Goal: Task Accomplishment & Management: Manage account settings

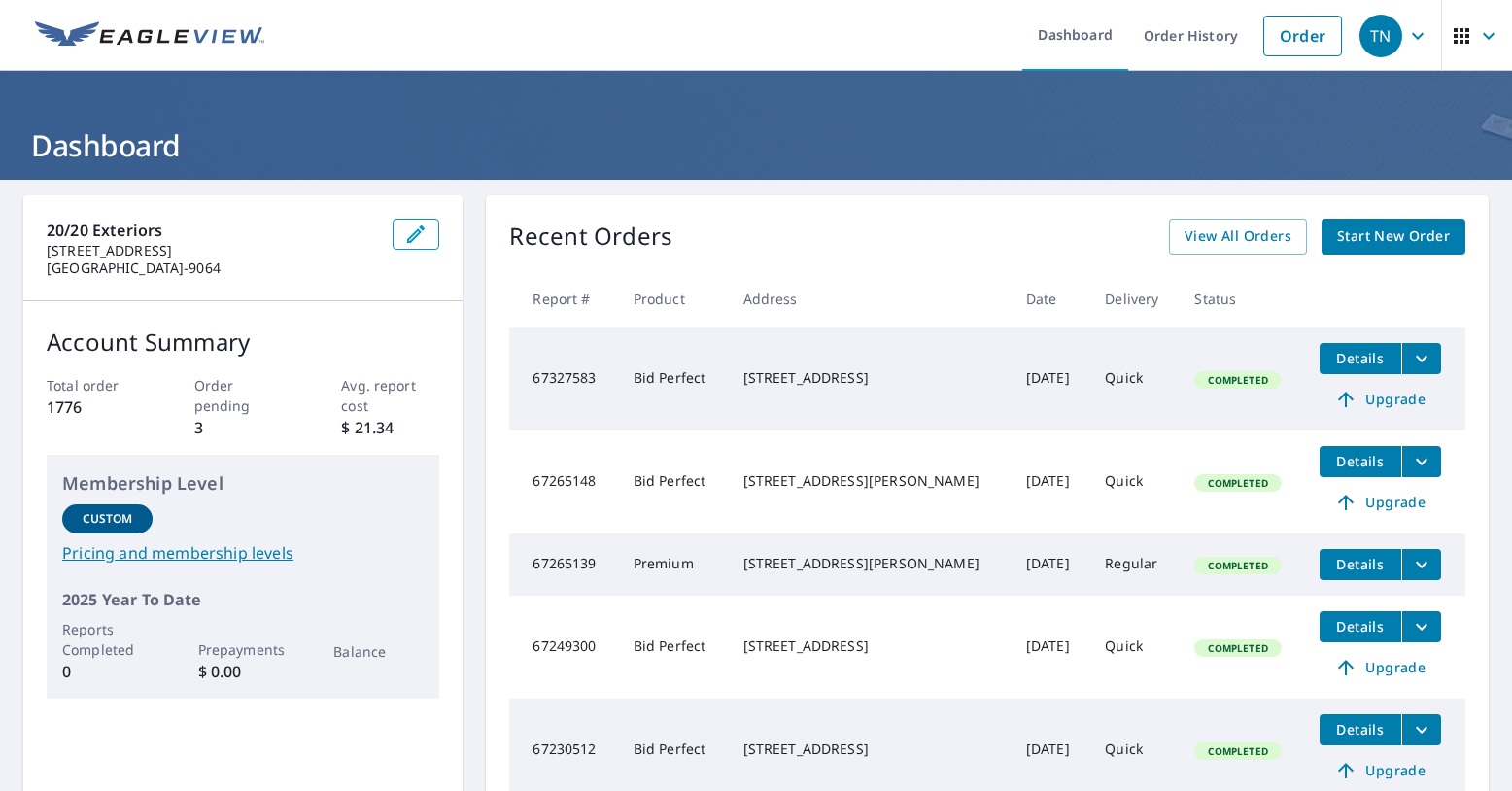
scroll to position [97, 0]
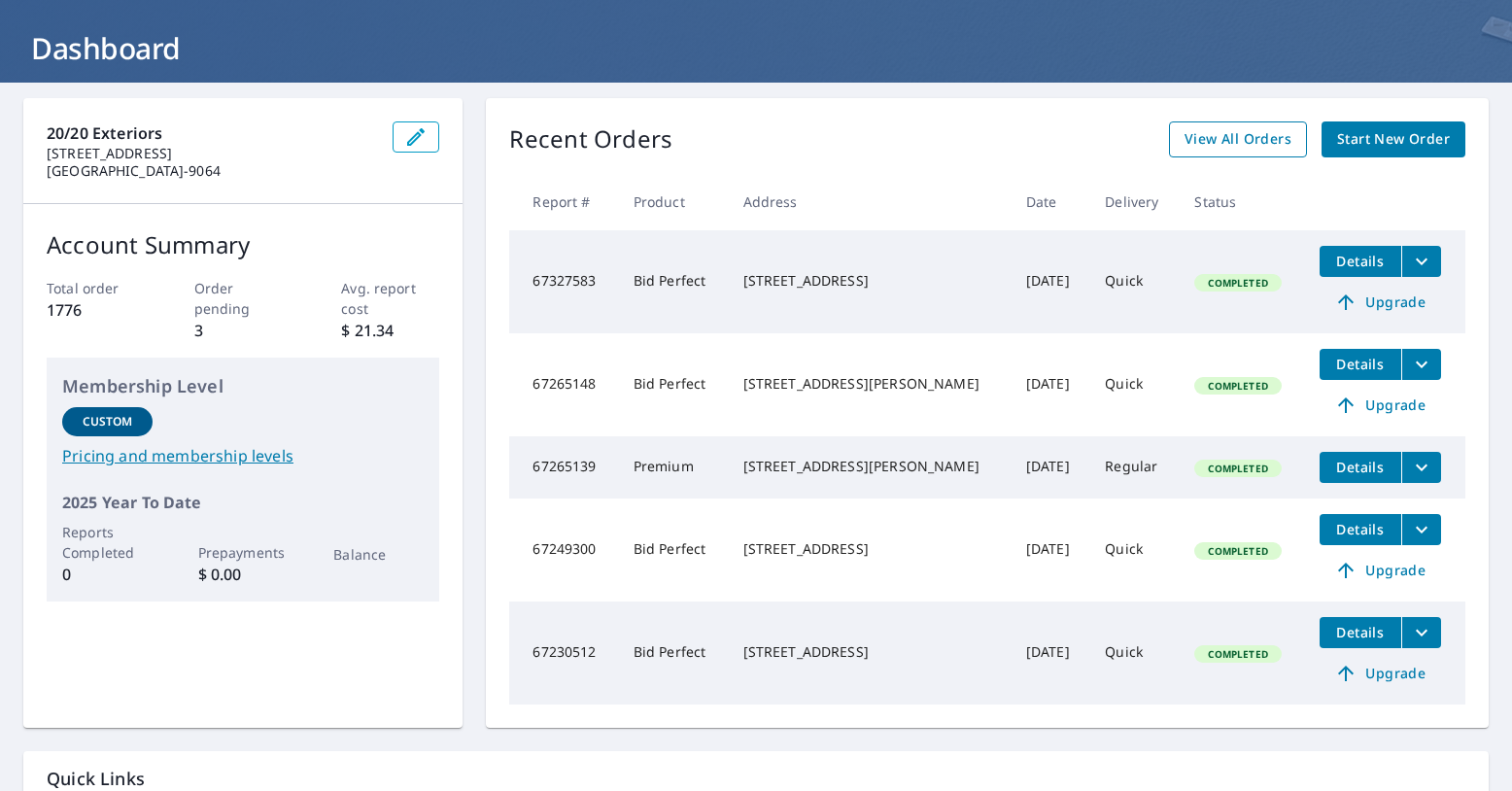
click at [1251, 133] on span "View All Orders" at bounding box center [1238, 140] width 107 height 24
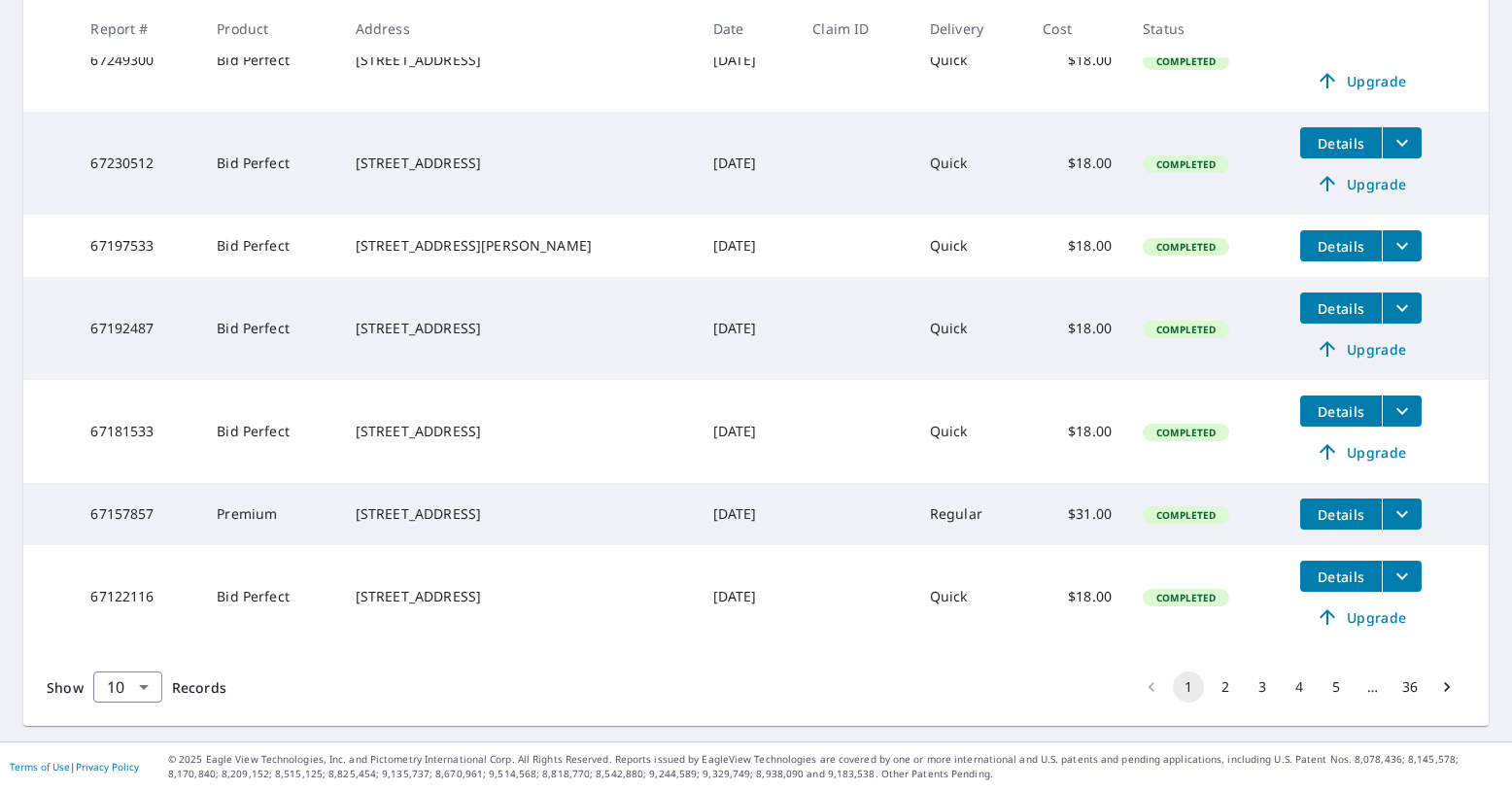
scroll to position [713, 0]
click at [1348, 340] on span "Upgrade" at bounding box center [1360, 348] width 98 height 23
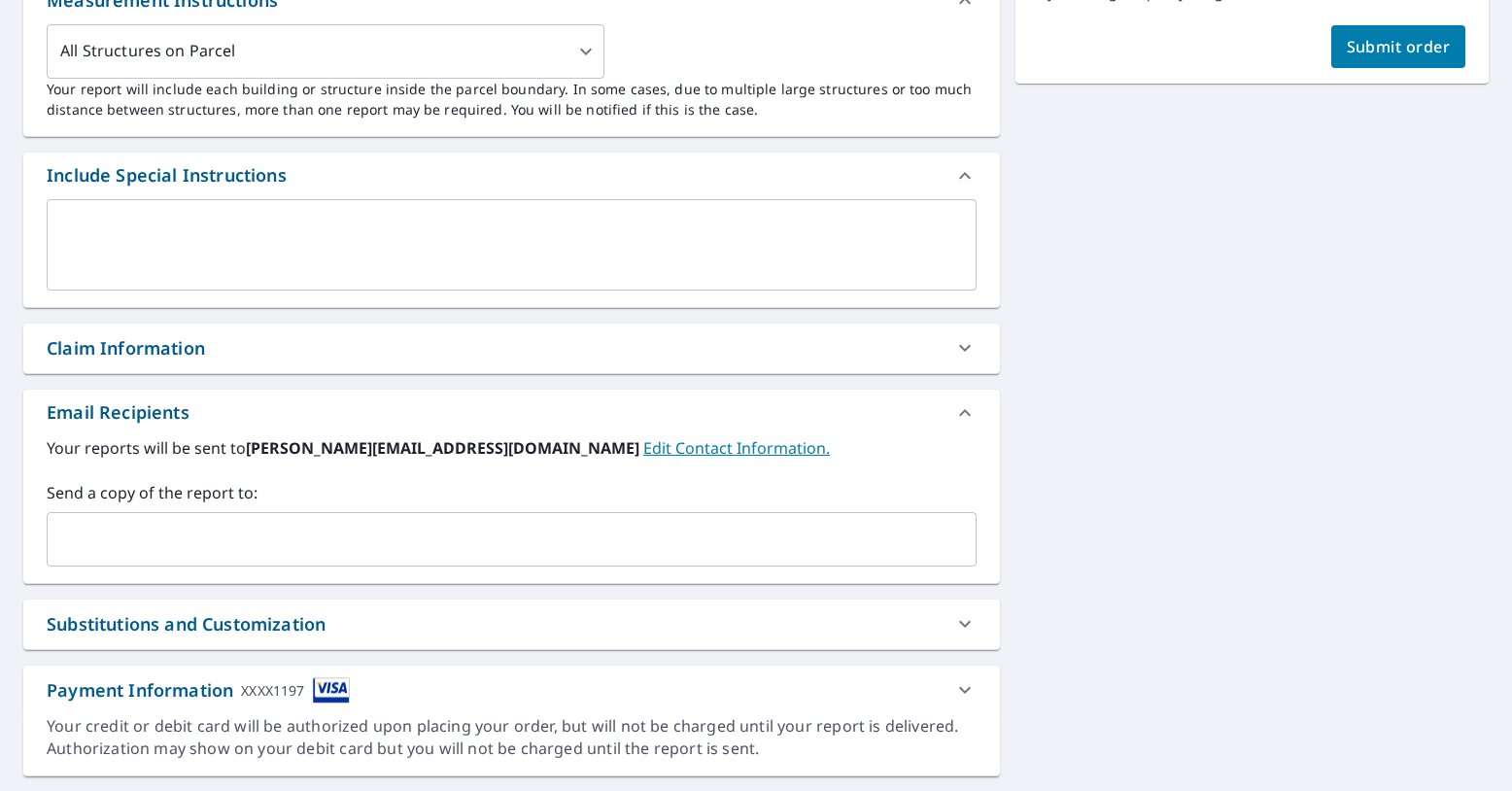
scroll to position [633, 0]
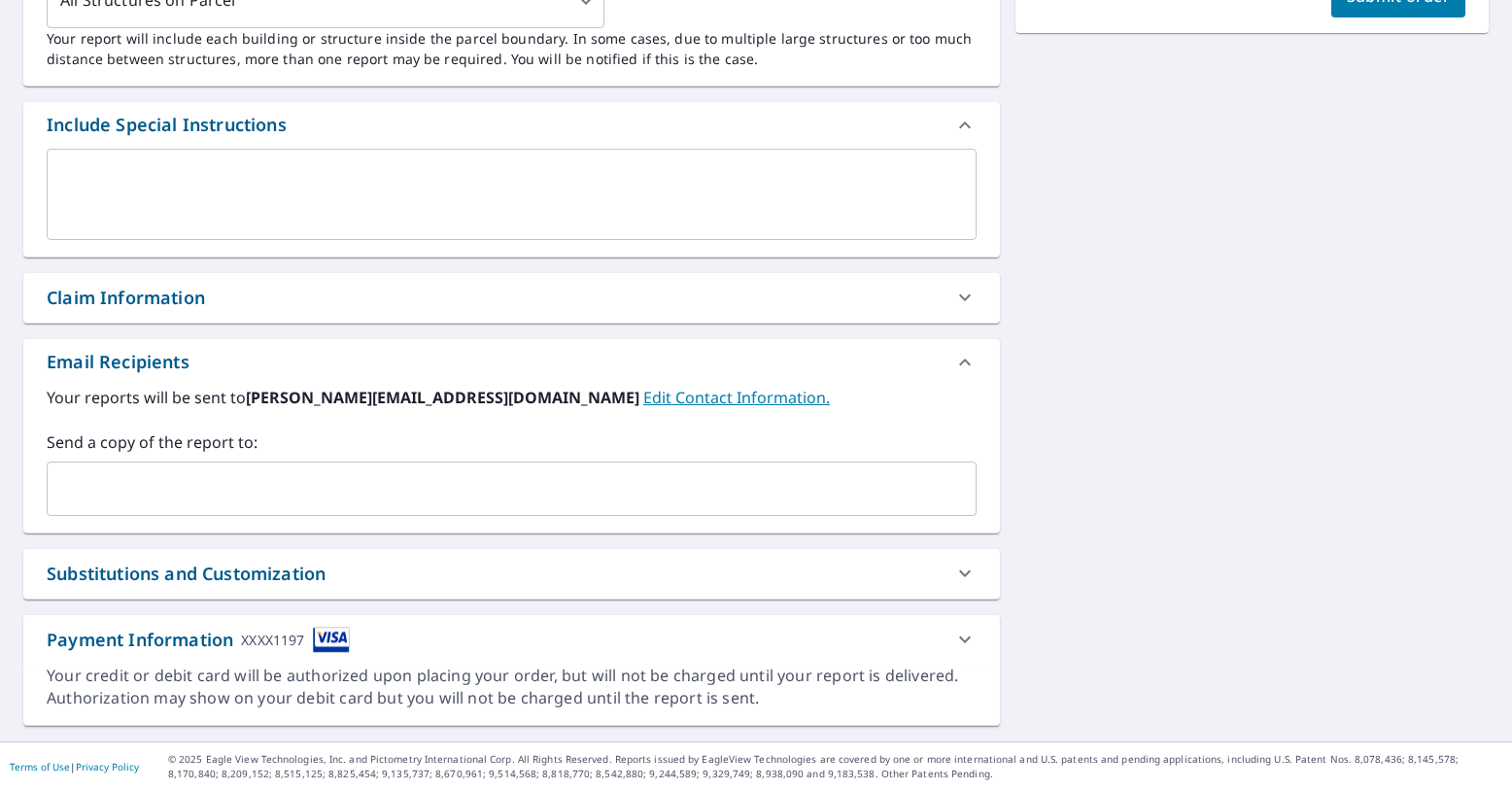
click at [164, 481] on input "text" at bounding box center [496, 488] width 883 height 37
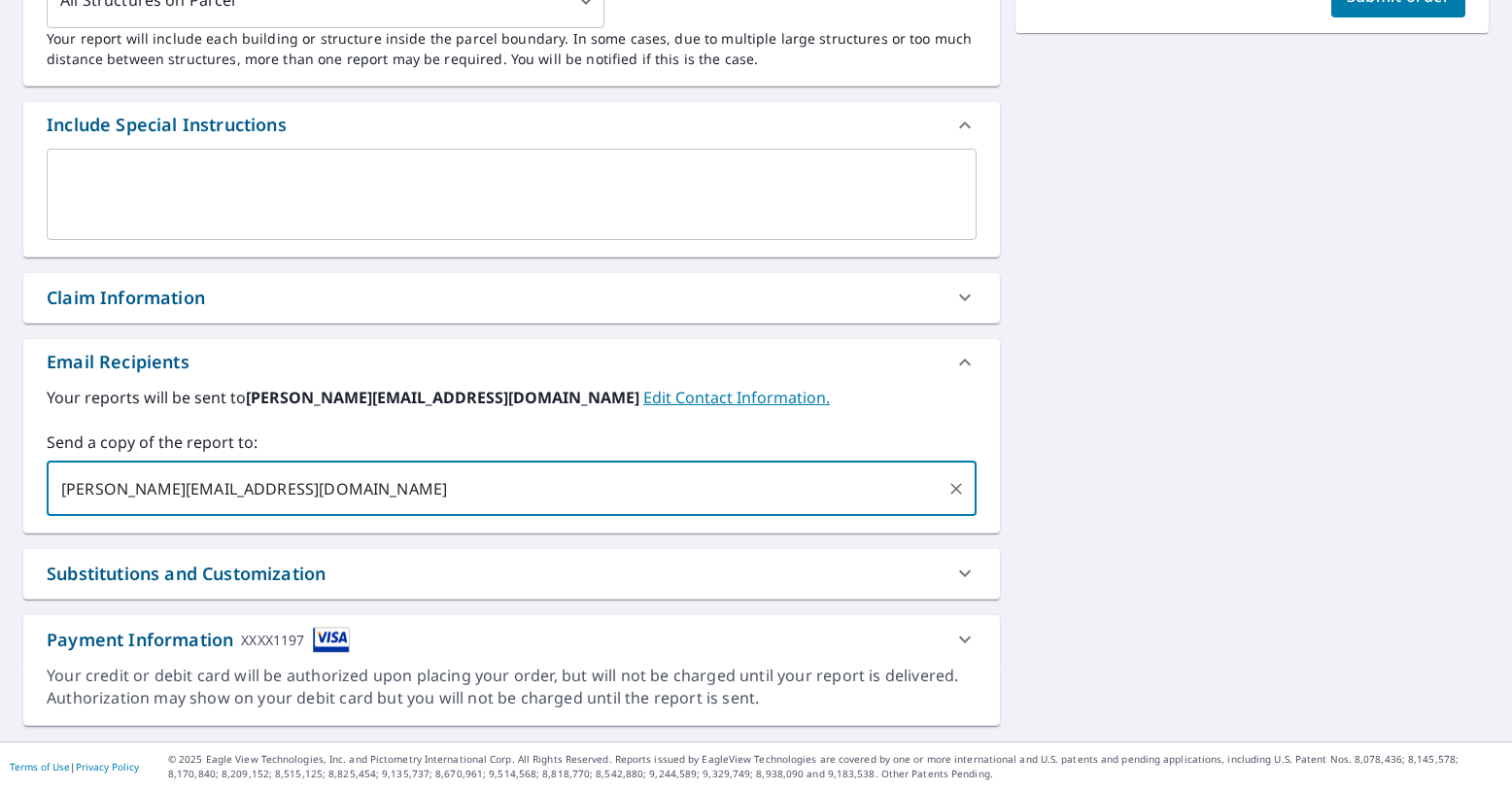
scroll to position [342, 0]
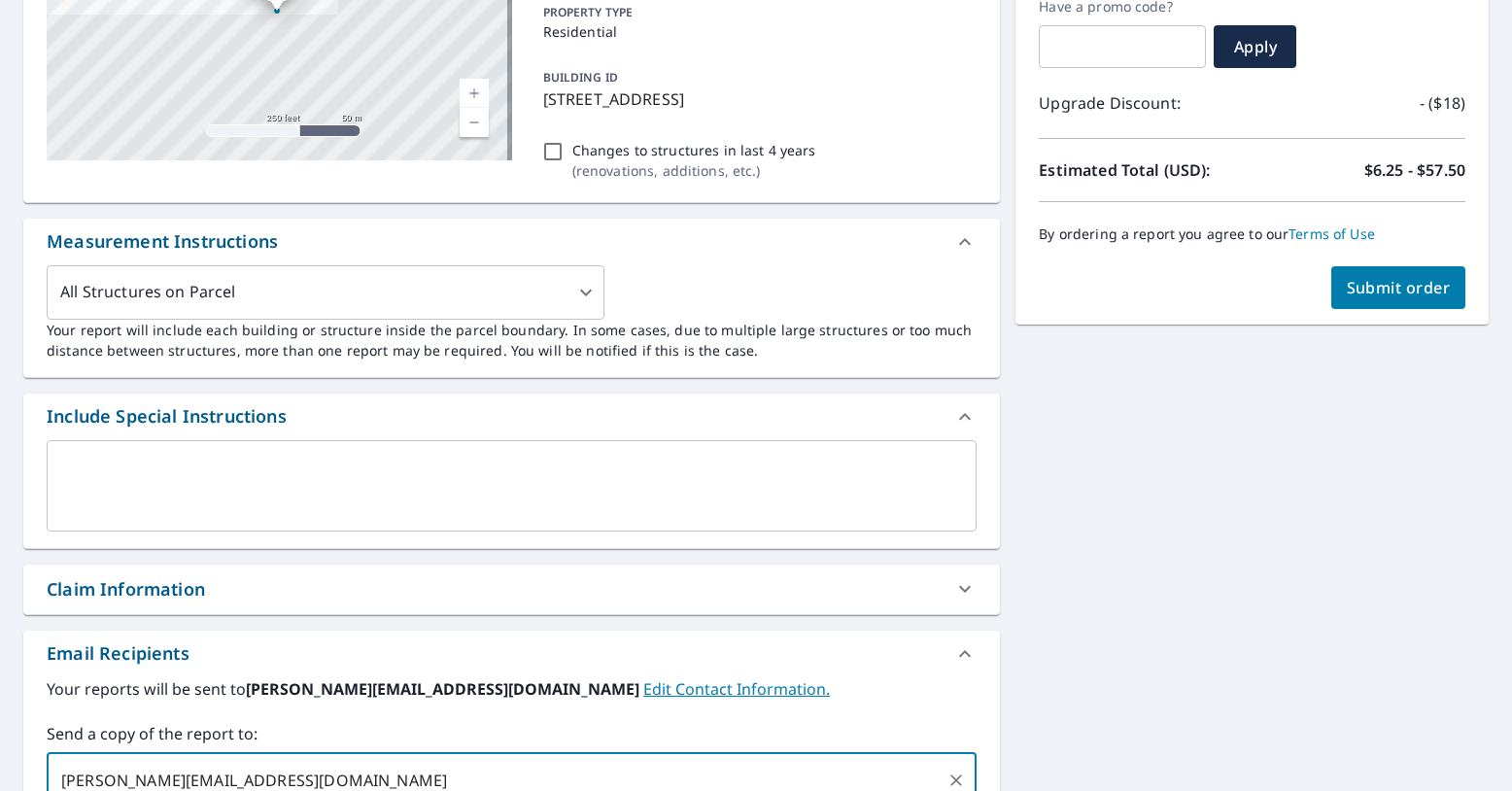
type input "[PERSON_NAME][EMAIL_ADDRESS][DOMAIN_NAME]"
click at [1370, 291] on span "Submit order" at bounding box center [1398, 286] width 104 height 21
